Goal: Information Seeking & Learning: Learn about a topic

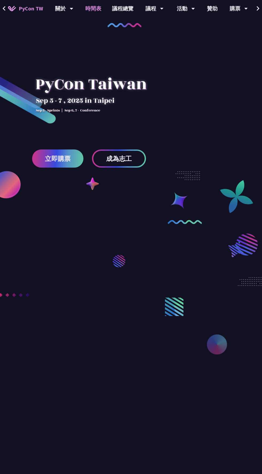
click at [85, 12] on link "時間表" at bounding box center [93, 8] width 27 height 17
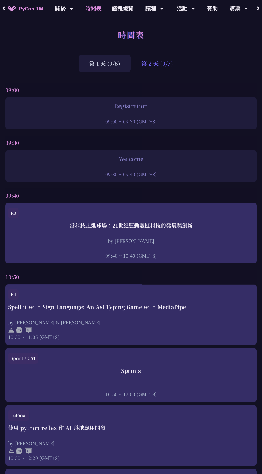
click at [148, 63] on div "第 2 天 (9/7)" at bounding box center [157, 63] width 53 height 17
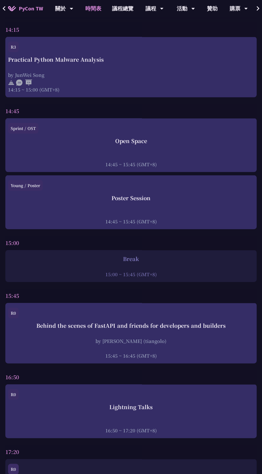
scroll to position [1686, 0]
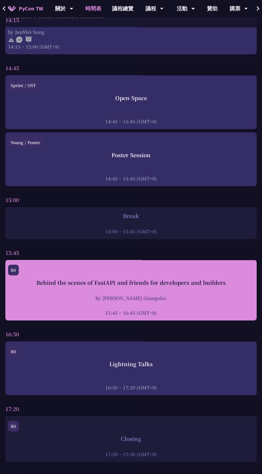
click at [226, 301] on div at bounding box center [131, 305] width 246 height 8
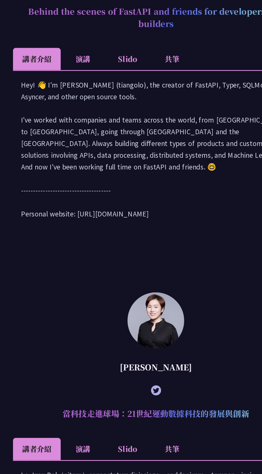
scroll to position [430, 0]
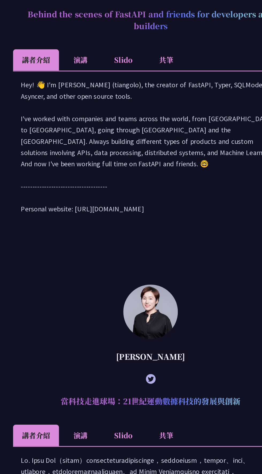
click at [141, 108] on li "共筆" at bounding box center [141, 100] width 29 height 15
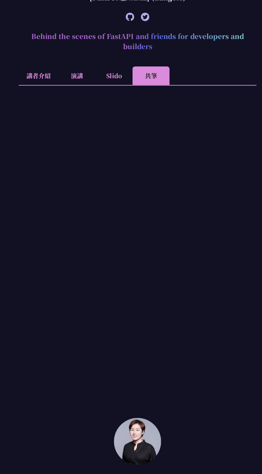
click at [118, 108] on li "Slido" at bounding box center [111, 100] width 29 height 15
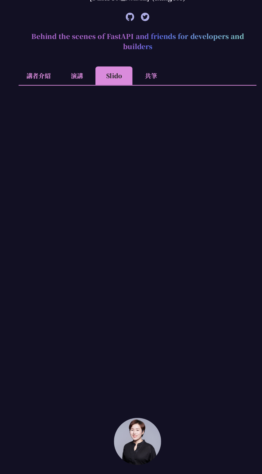
click at [52, 108] on li "講者介紹" at bounding box center [52, 100] width 31 height 15
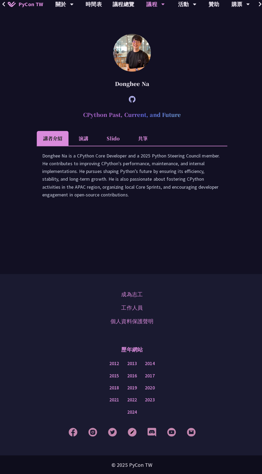
scroll to position [1056, 0]
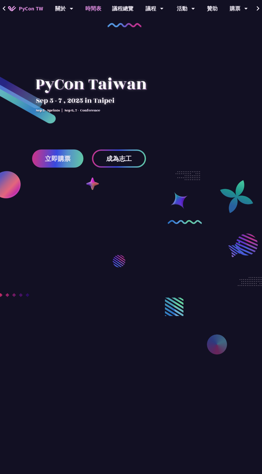
click at [85, 14] on link "時間表" at bounding box center [93, 8] width 27 height 17
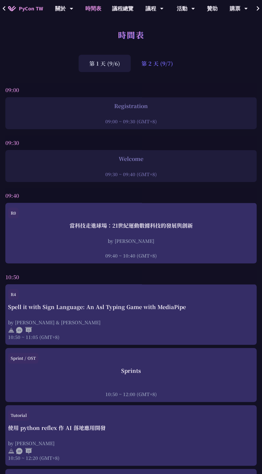
click at [159, 65] on div "第 2 天 (9/7)" at bounding box center [157, 63] width 53 height 17
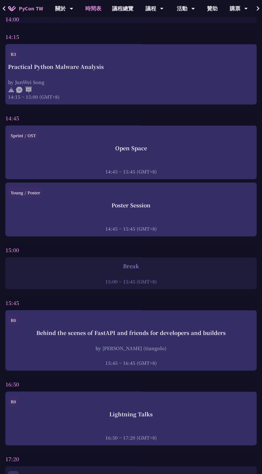
scroll to position [1929, 0]
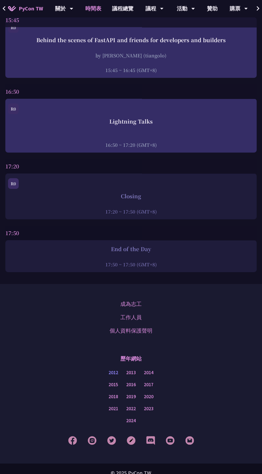
click at [111, 369] on link "2012" at bounding box center [113, 372] width 10 height 7
click at [128, 417] on link "2024" at bounding box center [131, 420] width 10 height 7
